Goal: Task Accomplishment & Management: Use online tool/utility

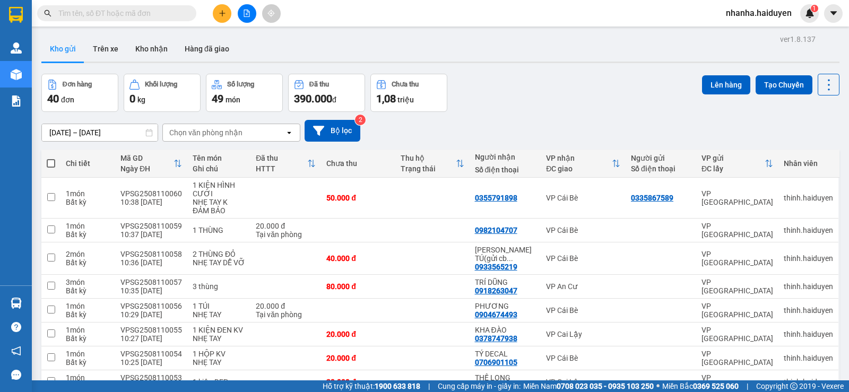
drag, startPoint x: 244, startPoint y: 18, endPoint x: 246, endPoint y: 12, distance: 6.2
click at [246, 12] on icon "file-add" at bounding box center [246, 13] width 7 height 7
